Goal: Obtain resource: Obtain resource

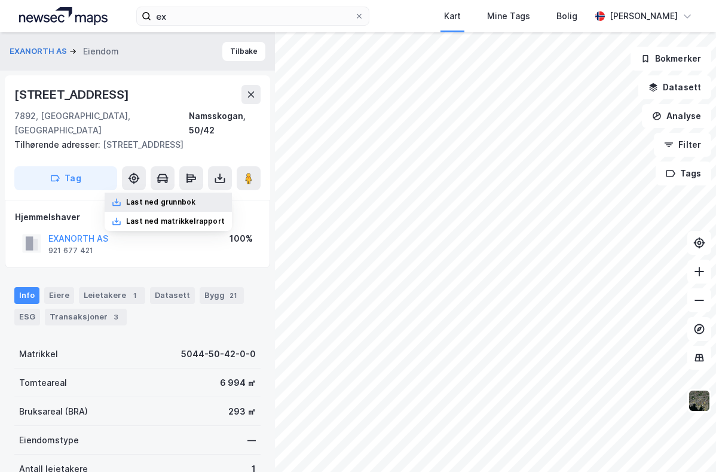
click at [169, 199] on div "Last ned grunnbok" at bounding box center [160, 202] width 69 height 10
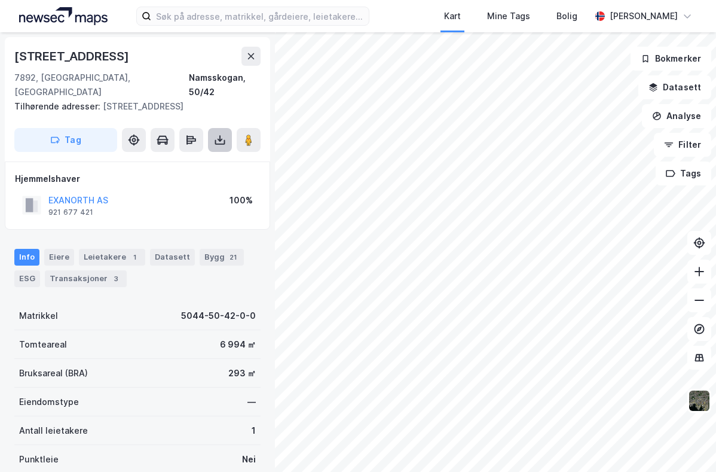
click at [222, 133] on button at bounding box center [220, 140] width 24 height 24
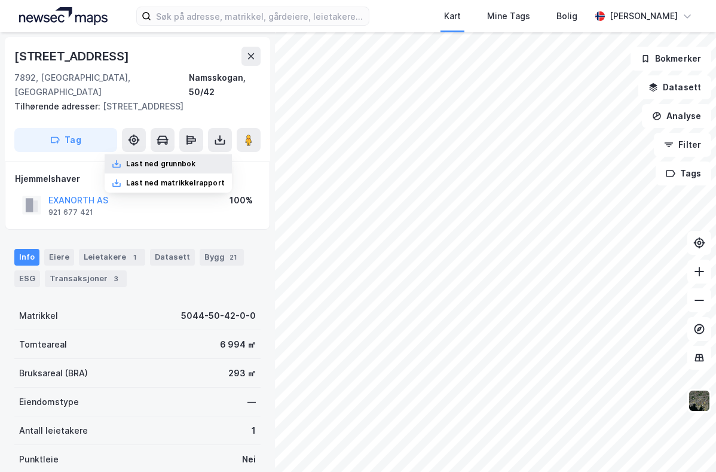
click at [209, 162] on div "Last ned grunnbok" at bounding box center [168, 163] width 127 height 19
